Goal: Check status: Check status

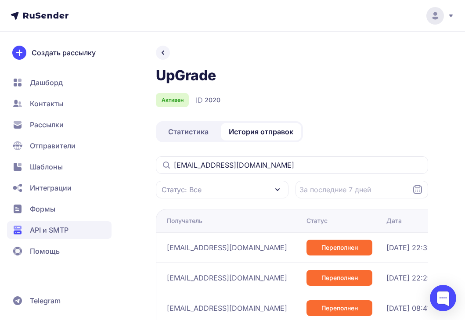
scroll to position [107, 0]
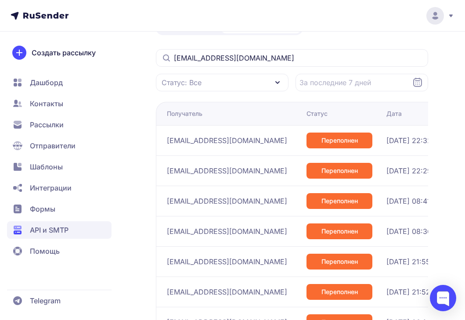
click at [208, 58] on input "[EMAIL_ADDRESS][DOMAIN_NAME]" at bounding box center [292, 58] width 272 height 18
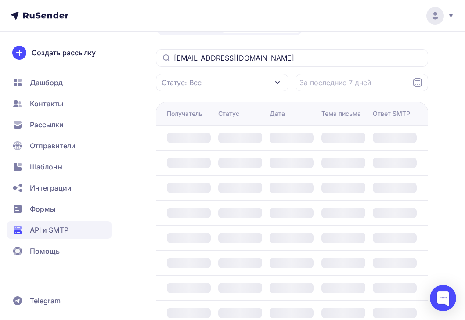
scroll to position [70, 0]
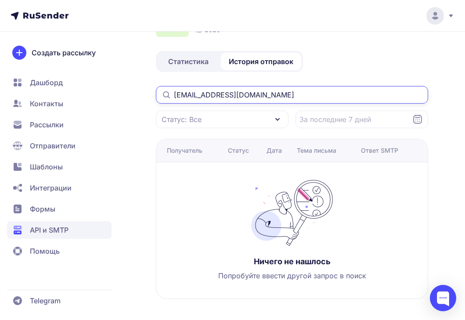
click at [198, 93] on input "[EMAIL_ADDRESS][DOMAIN_NAME]" at bounding box center [292, 95] width 272 height 18
paste input "[EMAIL_ADDRESS][DOMAIN_NAME]"
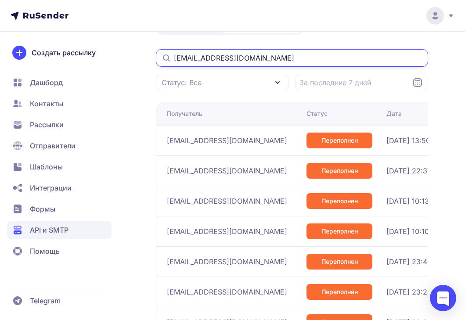
type input "[EMAIL_ADDRESS][DOMAIN_NAME]"
